Goal: Transaction & Acquisition: Purchase product/service

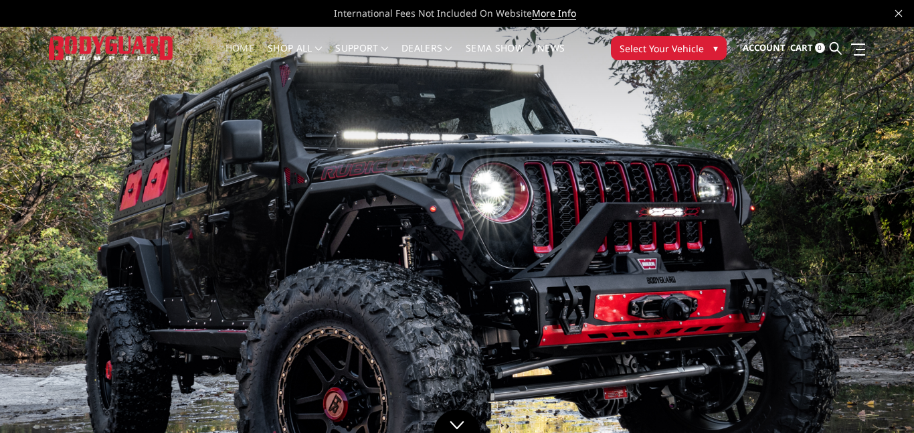
click at [641, 44] on span "Select Your Vehicle" at bounding box center [662, 48] width 84 height 14
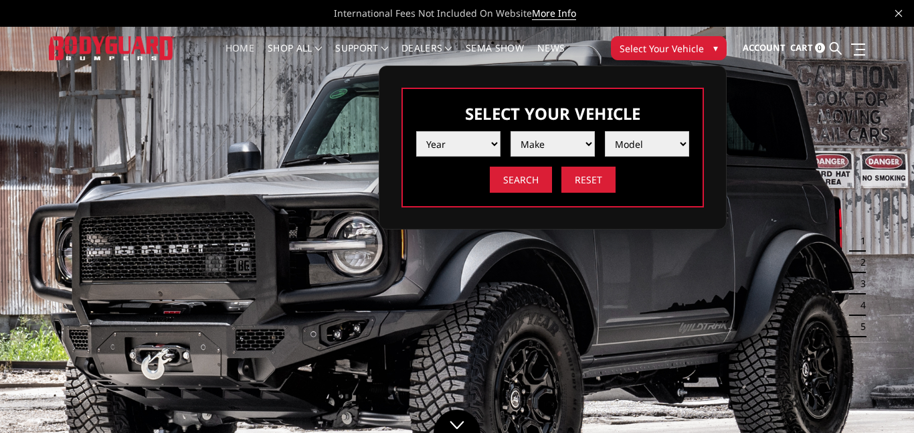
click at [467, 148] on select "Year [DATE] 2024 2023 2022 2021 2020 2019 2018 2017 2016 2015 2014 2013 2012 20…" at bounding box center [458, 143] width 84 height 25
select select "yr_2023"
click at [416, 131] on select "Year [DATE] 2024 2023 2022 2021 2020 2019 2018 2017 2016 2015 2014 2013 2012 20…" at bounding box center [458, 143] width 84 height 25
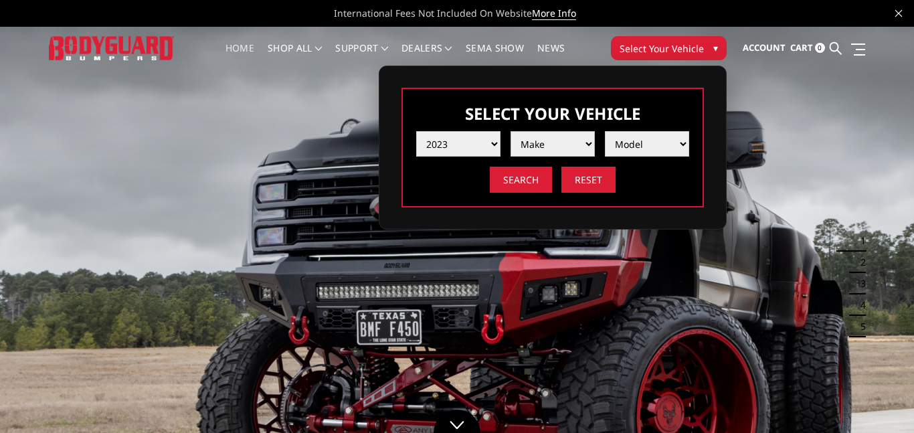
click at [539, 150] on select "Make Chevrolet Ford GMC Ram Toyota" at bounding box center [553, 143] width 84 height 25
select select "mk_ford"
click at [511, 131] on select "Make Chevrolet Ford GMC Ram Toyota" at bounding box center [553, 143] width 84 height 25
click at [633, 146] on select "Model F150 F150 Raptor F250 / F350 F450 F550" at bounding box center [647, 143] width 84 height 25
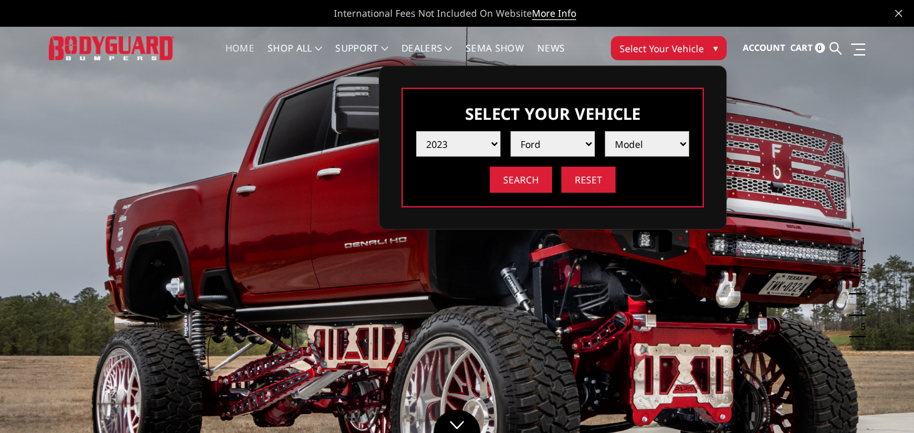
select select "md_f250-f350"
click at [605, 131] on select "Model F150 F150 Raptor F250 / F350 F450 F550" at bounding box center [647, 143] width 84 height 25
click at [523, 181] on input "Search" at bounding box center [521, 180] width 62 height 26
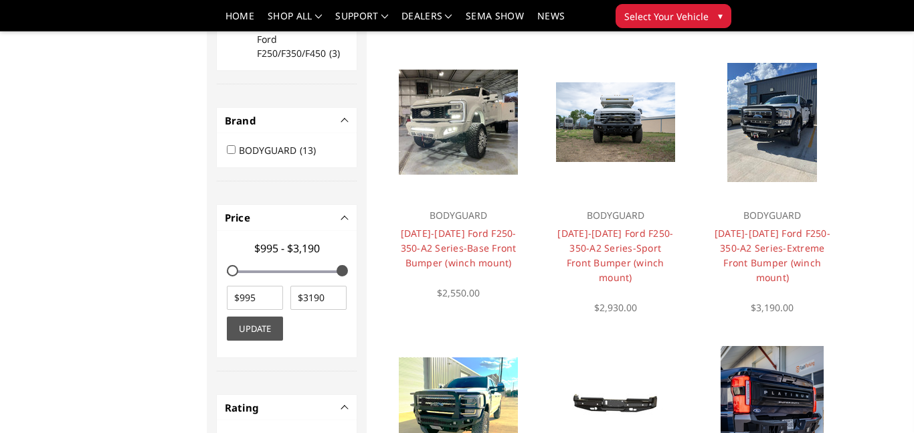
scroll to position [394, 0]
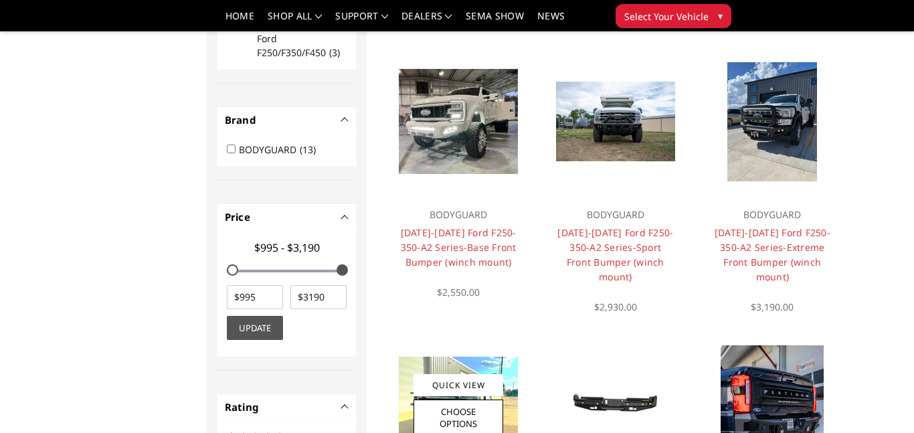
click at [446, 371] on img at bounding box center [458, 405] width 119 height 97
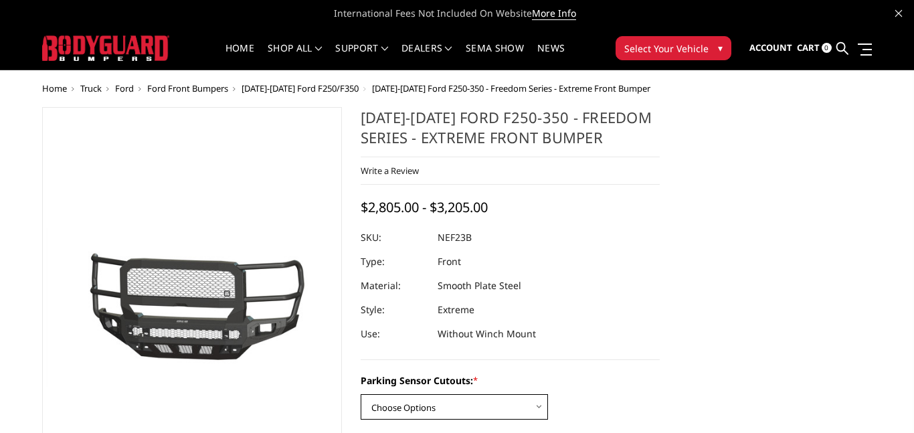
click at [505, 408] on select "Choose Options No - Without Parking Sensor Cutouts Yes - With Parking Sensor Cu…" at bounding box center [454, 406] width 187 height 25
drag, startPoint x: 505, startPoint y: 408, endPoint x: 484, endPoint y: 396, distance: 24.6
click at [484, 396] on select "Choose Options No - Without Parking Sensor Cutouts Yes - With Parking Sensor Cu…" at bounding box center [454, 406] width 187 height 25
click at [496, 400] on select "Choose Options No - Without Parking Sensor Cutouts Yes - With Parking Sensor Cu…" at bounding box center [454, 406] width 187 height 25
click at [361, 394] on select "Choose Options No - Without Parking Sensor Cutouts Yes - With Parking Sensor Cu…" at bounding box center [454, 406] width 187 height 25
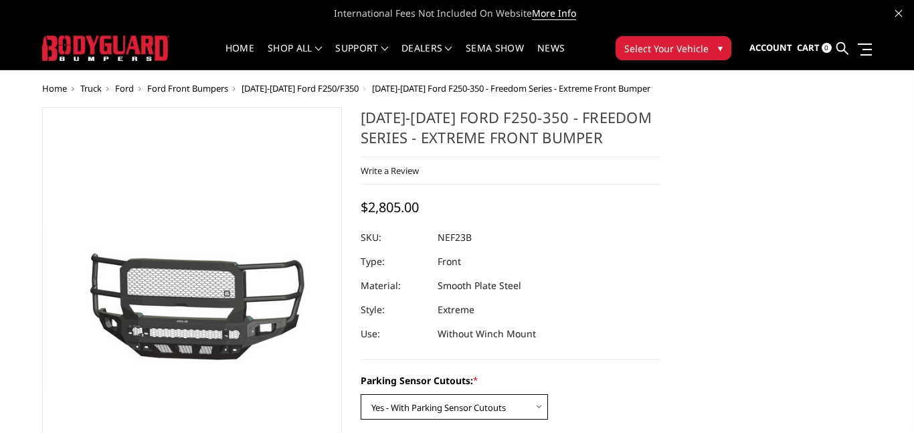
click at [448, 404] on select "Choose Options No - Without Parking Sensor Cutouts Yes - With Parking Sensor Cu…" at bounding box center [454, 406] width 187 height 25
select select "2582"
click at [361, 394] on select "Choose Options No - Without Parking Sensor Cutouts Yes - With Parking Sensor Cu…" at bounding box center [454, 406] width 187 height 25
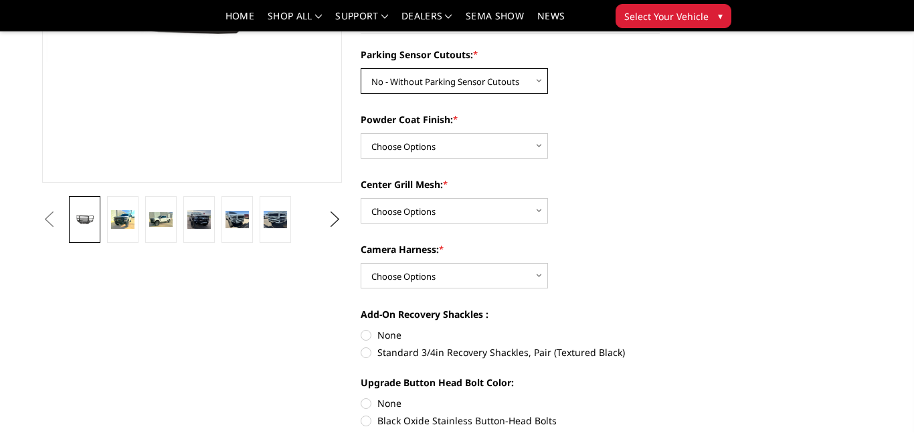
scroll to position [290, 0]
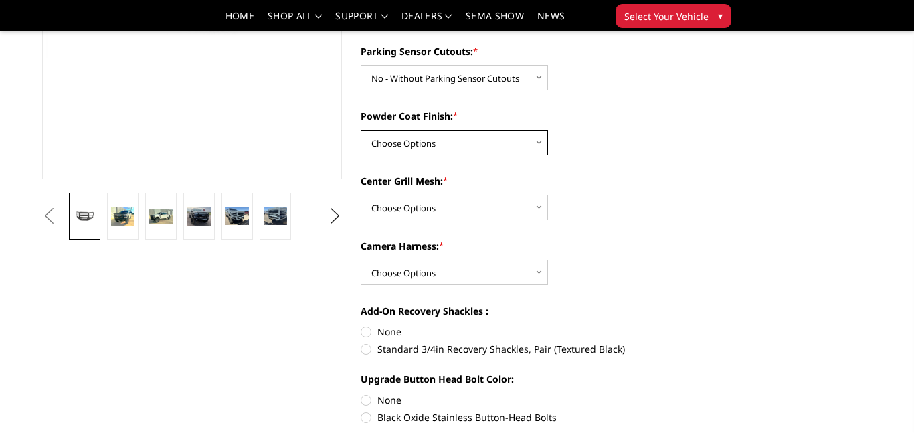
click at [396, 145] on select "Choose Options Bare Metal Textured Black Powder Coat" at bounding box center [454, 142] width 187 height 25
select select "2585"
click at [361, 130] on select "Choose Options Bare Metal Textured Black Powder Coat" at bounding box center [454, 142] width 187 height 25
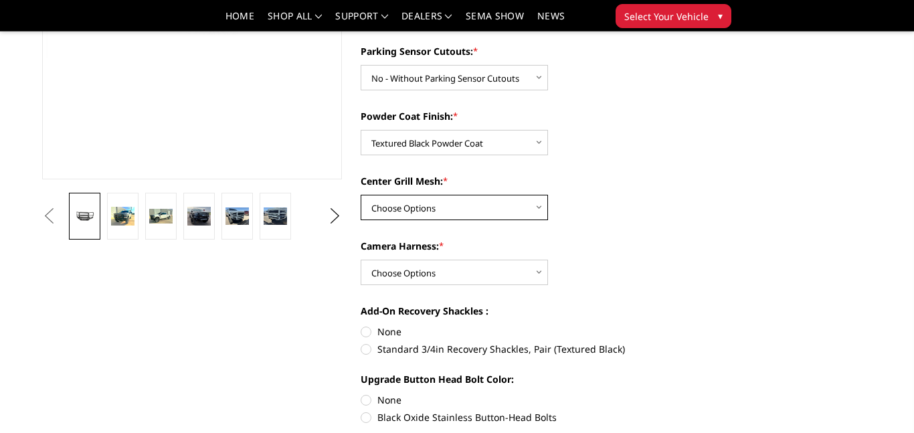
click at [396, 203] on select "Choose Options With Center Grill Mesh Without Center Grill Mesh" at bounding box center [454, 207] width 187 height 25
select select "2586"
click at [361, 195] on select "Choose Options With Center Grill Mesh Without Center Grill Mesh" at bounding box center [454, 207] width 187 height 25
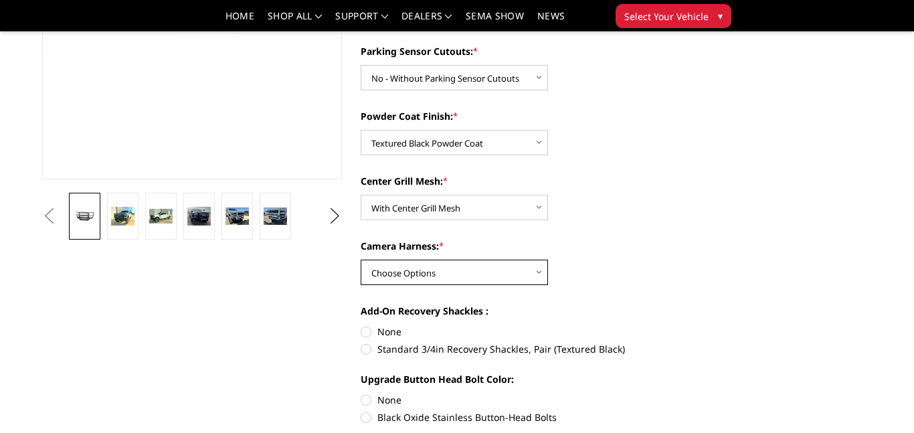
click at [439, 278] on select "Choose Options WITH Camera Harness WITHOUT Camera Harness" at bounding box center [454, 272] width 187 height 25
select select "2589"
click at [361, 260] on select "Choose Options WITH Camera Harness WITHOUT Camera Harness" at bounding box center [454, 272] width 187 height 25
click at [370, 348] on label "Standard 3/4in Recovery Shackles, Pair (Textured Black)" at bounding box center [511, 349] width 300 height 14
click at [660, 325] on input "Standard 3/4in Recovery Shackles, Pair (Textured Black)" at bounding box center [660, 325] width 1 height 1
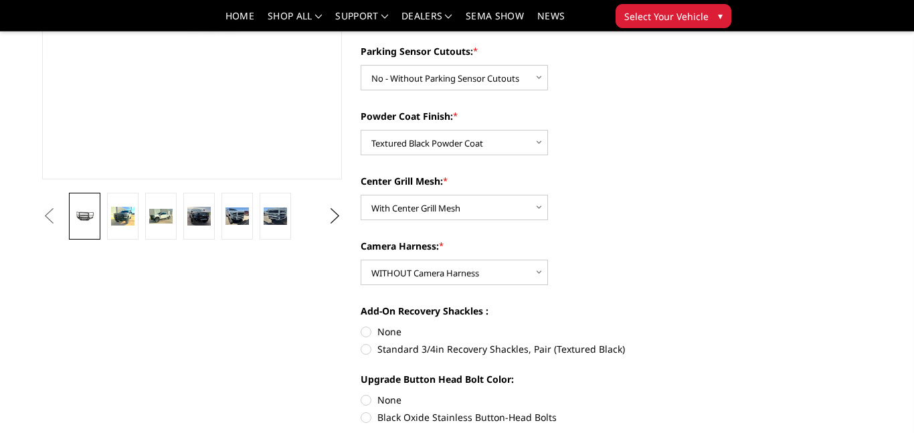
radio input "true"
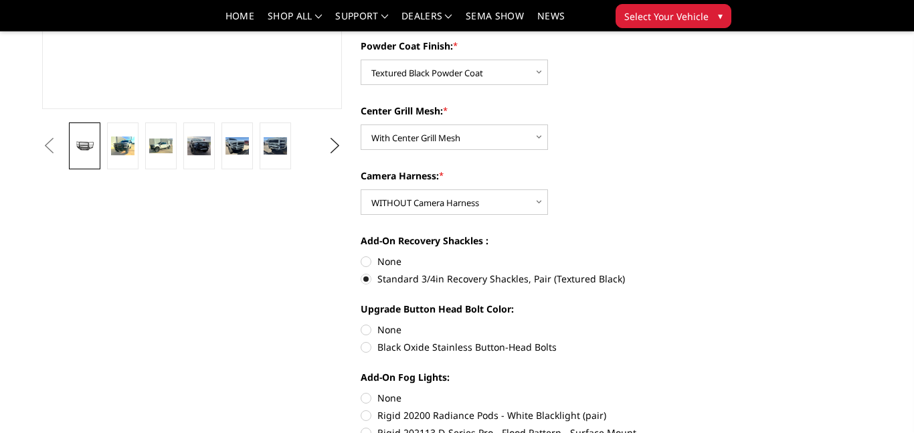
scroll to position [365, 0]
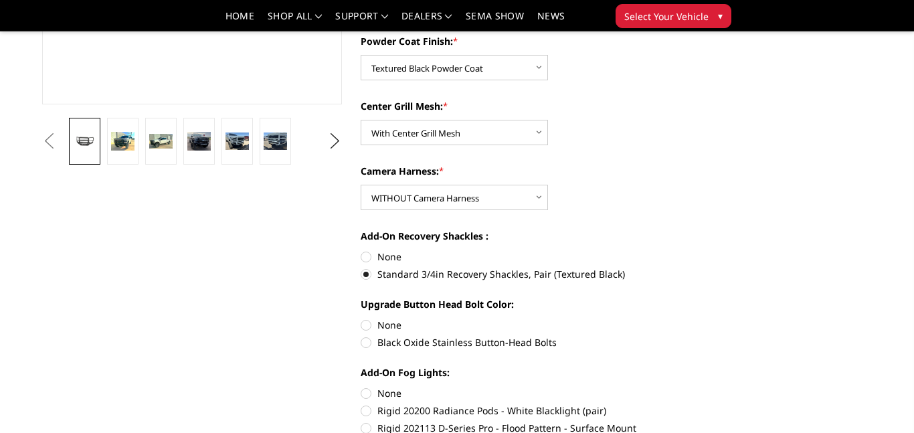
click at [373, 324] on label "None" at bounding box center [511, 325] width 300 height 14
click at [361, 319] on input "None" at bounding box center [361, 318] width 1 height 1
radio input "true"
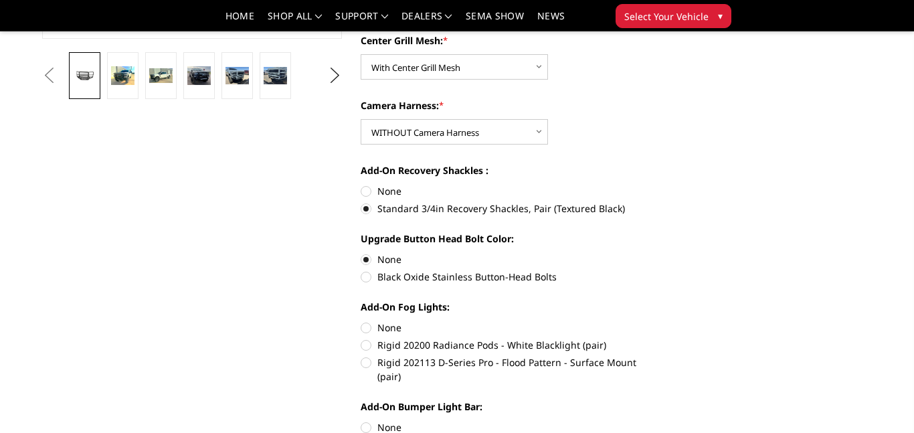
scroll to position [432, 0]
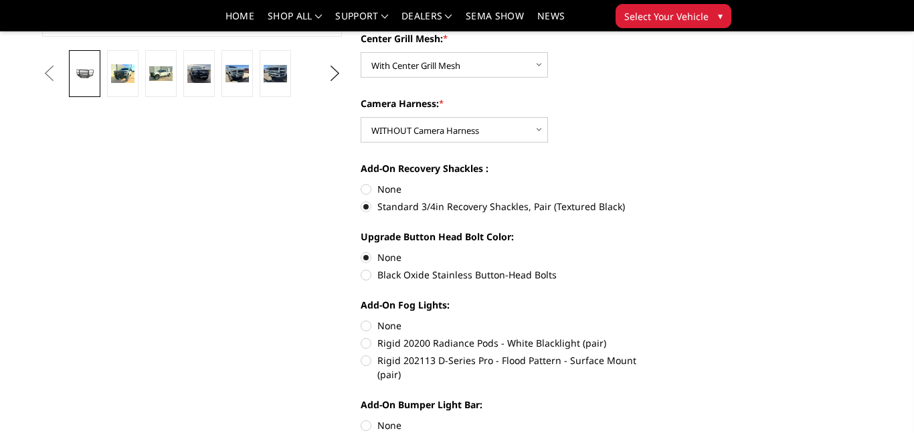
click at [384, 327] on label "None" at bounding box center [511, 326] width 300 height 14
click at [361, 319] on input "None" at bounding box center [361, 319] width 1 height 1
radio input "true"
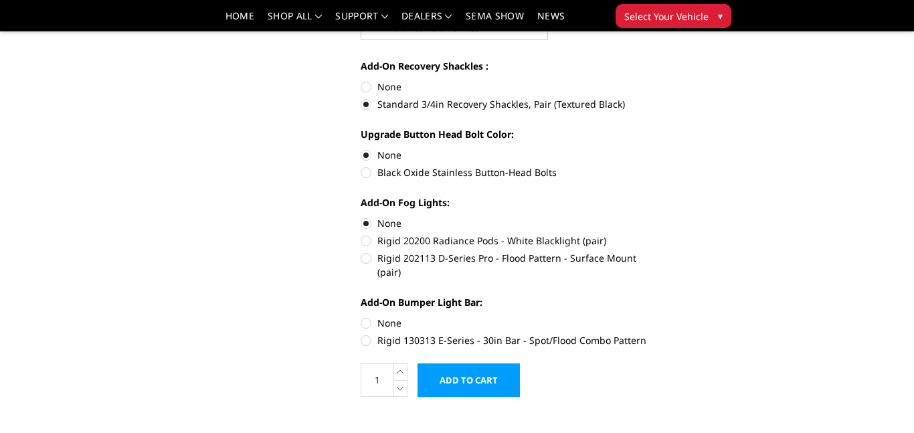
scroll to position [541, 0]
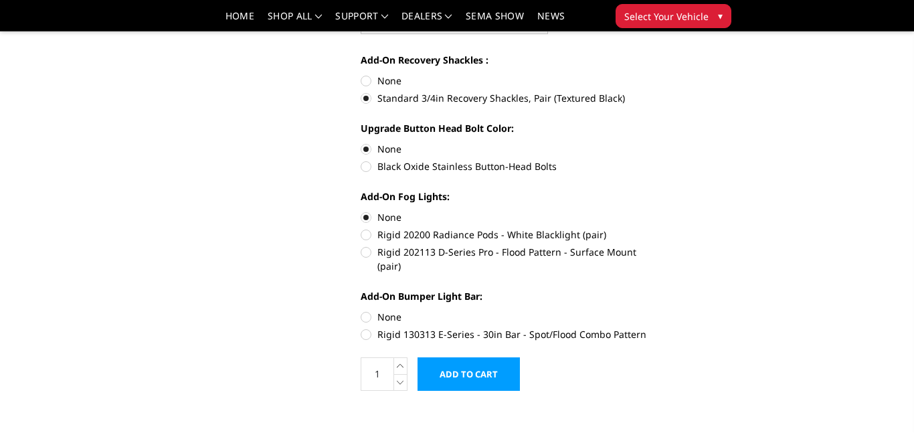
click at [382, 310] on label "None" at bounding box center [511, 317] width 300 height 14
click at [361, 310] on input "None" at bounding box center [361, 310] width 1 height 1
radio input "true"
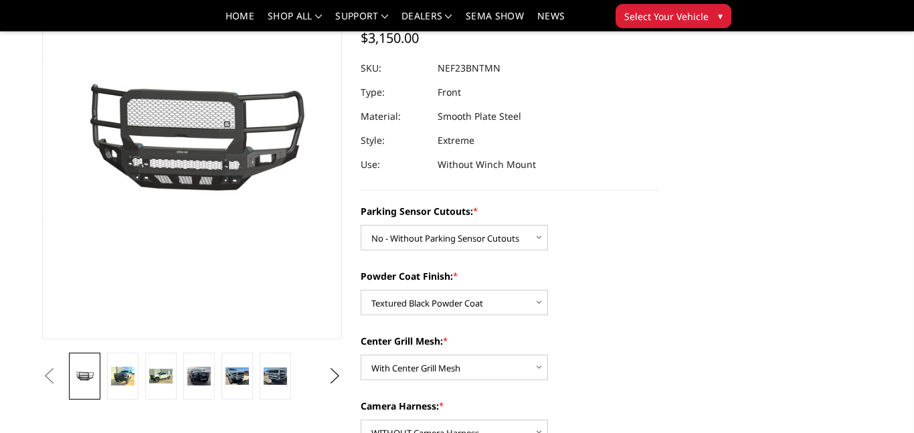
scroll to position [135, 0]
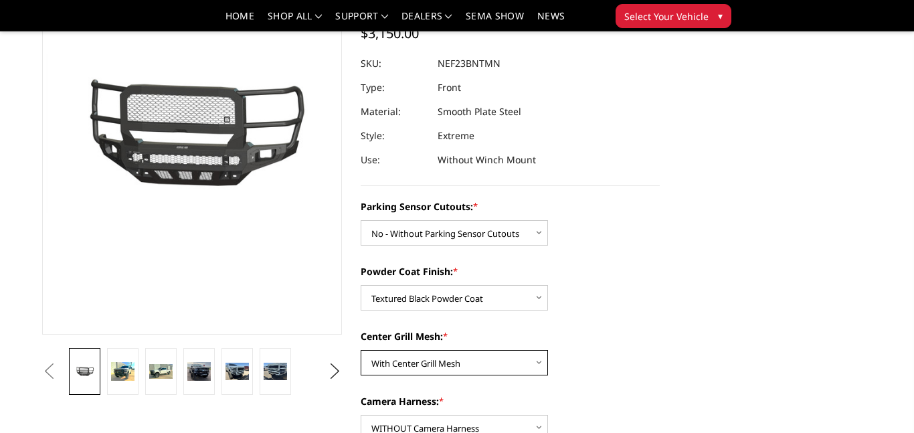
click at [442, 362] on select "Choose Options With Center Grill Mesh Without Center Grill Mesh" at bounding box center [454, 362] width 187 height 25
select select "2587"
click at [361, 350] on select "Choose Options With Center Grill Mesh Without Center Grill Mesh" at bounding box center [454, 362] width 187 height 25
click at [125, 363] on img at bounding box center [122, 371] width 23 height 19
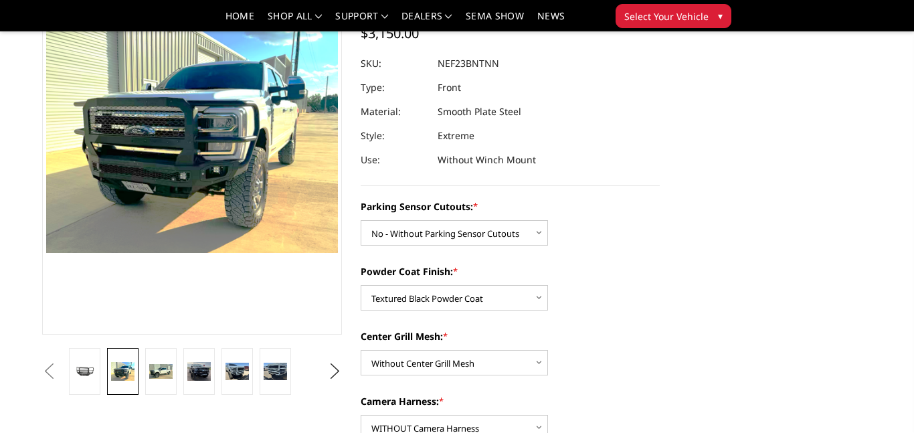
scroll to position [95, 0]
